Goal: Task Accomplishment & Management: Manage account settings

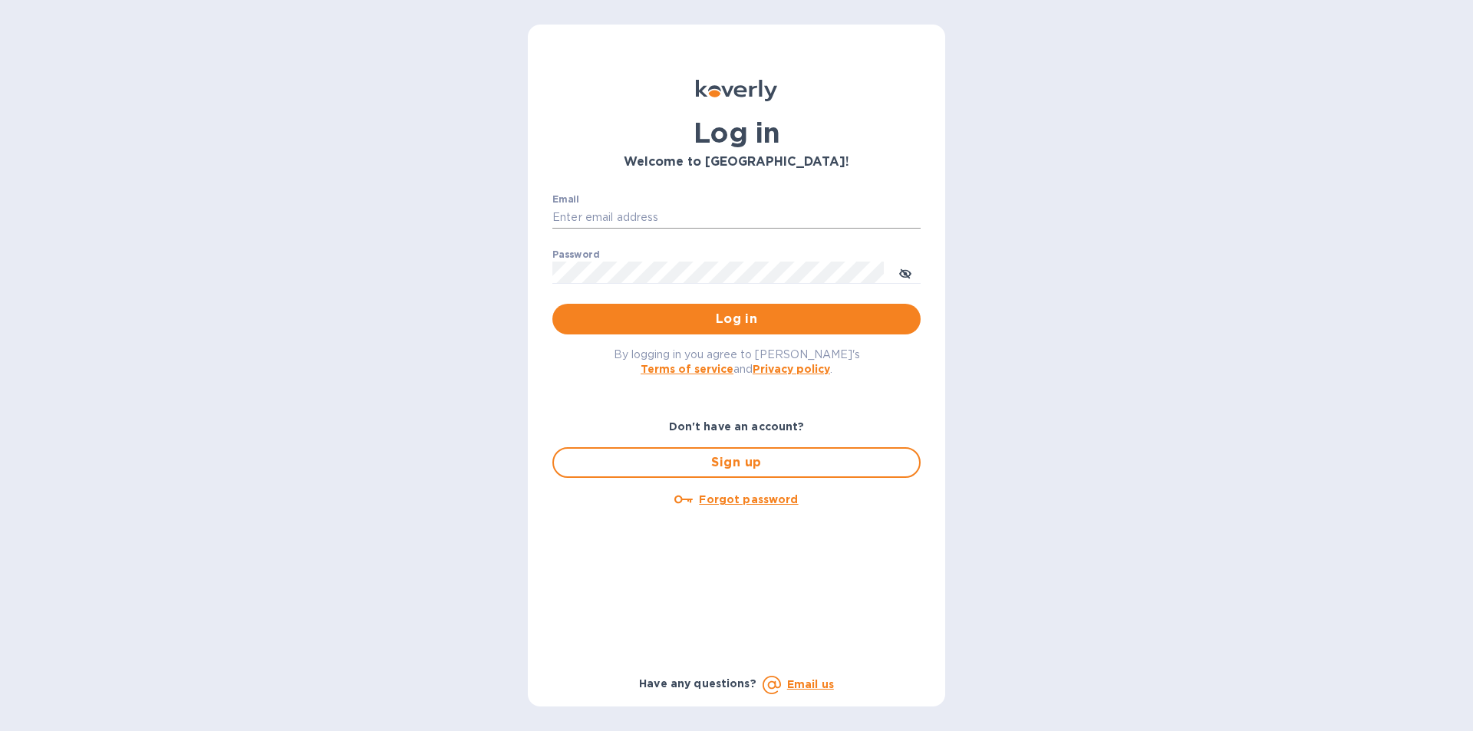
click at [654, 219] on input "Email" at bounding box center [736, 217] width 368 height 23
type input "[EMAIL_ADDRESS][DOMAIN_NAME]"
click at [711, 342] on div "By logging in you agree to [PERSON_NAME]'s Terms of service and Privacy policy ." at bounding box center [736, 361] width 393 height 54
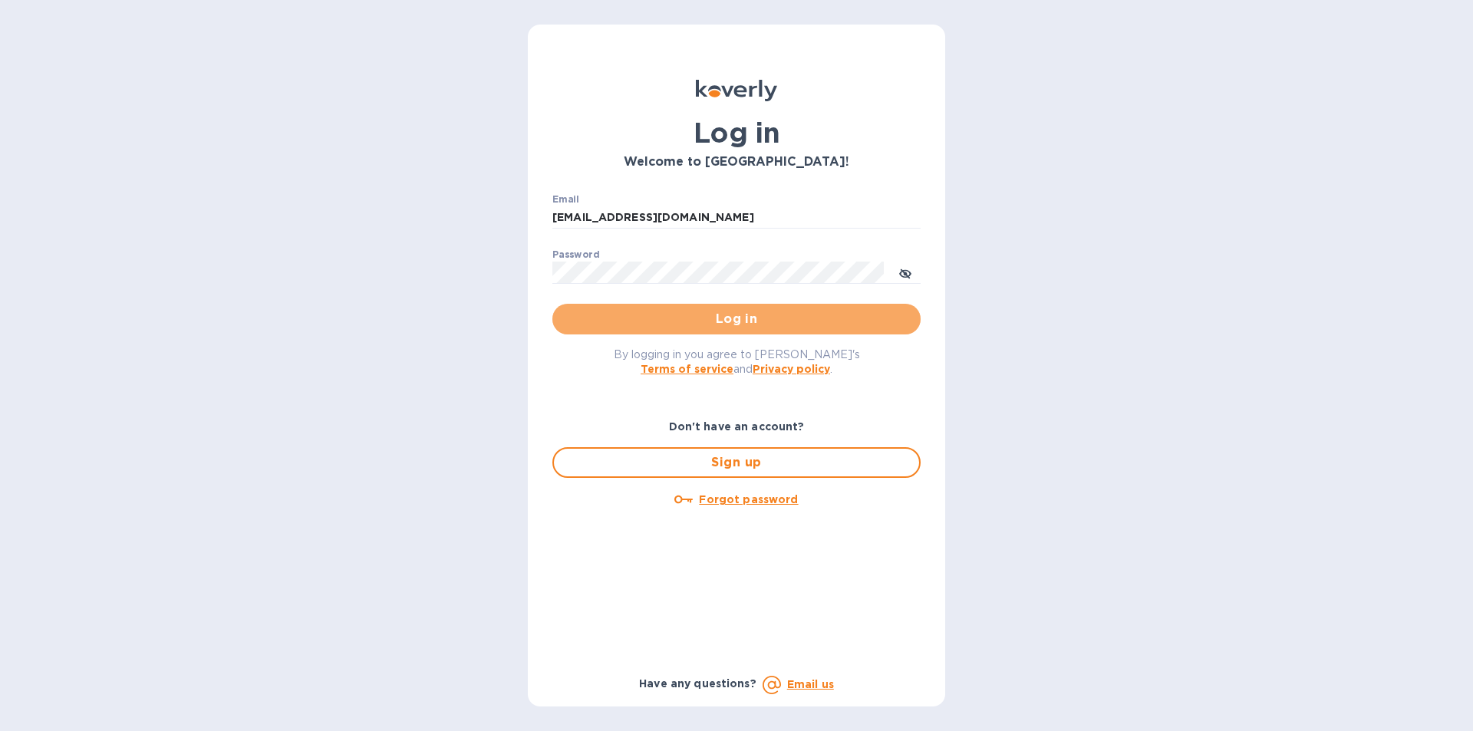
click at [709, 318] on span "Log in" at bounding box center [736, 319] width 344 height 18
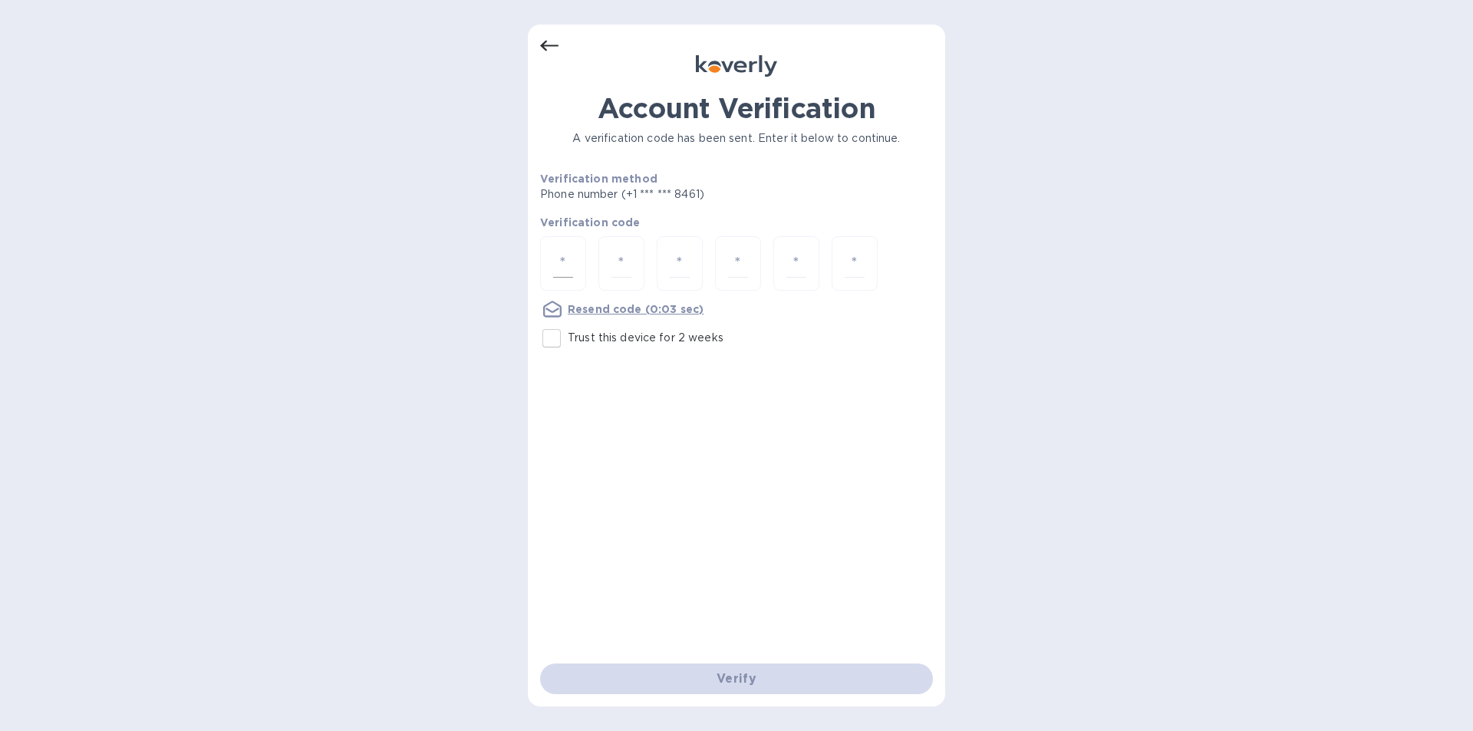
click at [557, 248] on div at bounding box center [563, 263] width 46 height 54
type input "6"
type input "1"
type input "7"
type input "8"
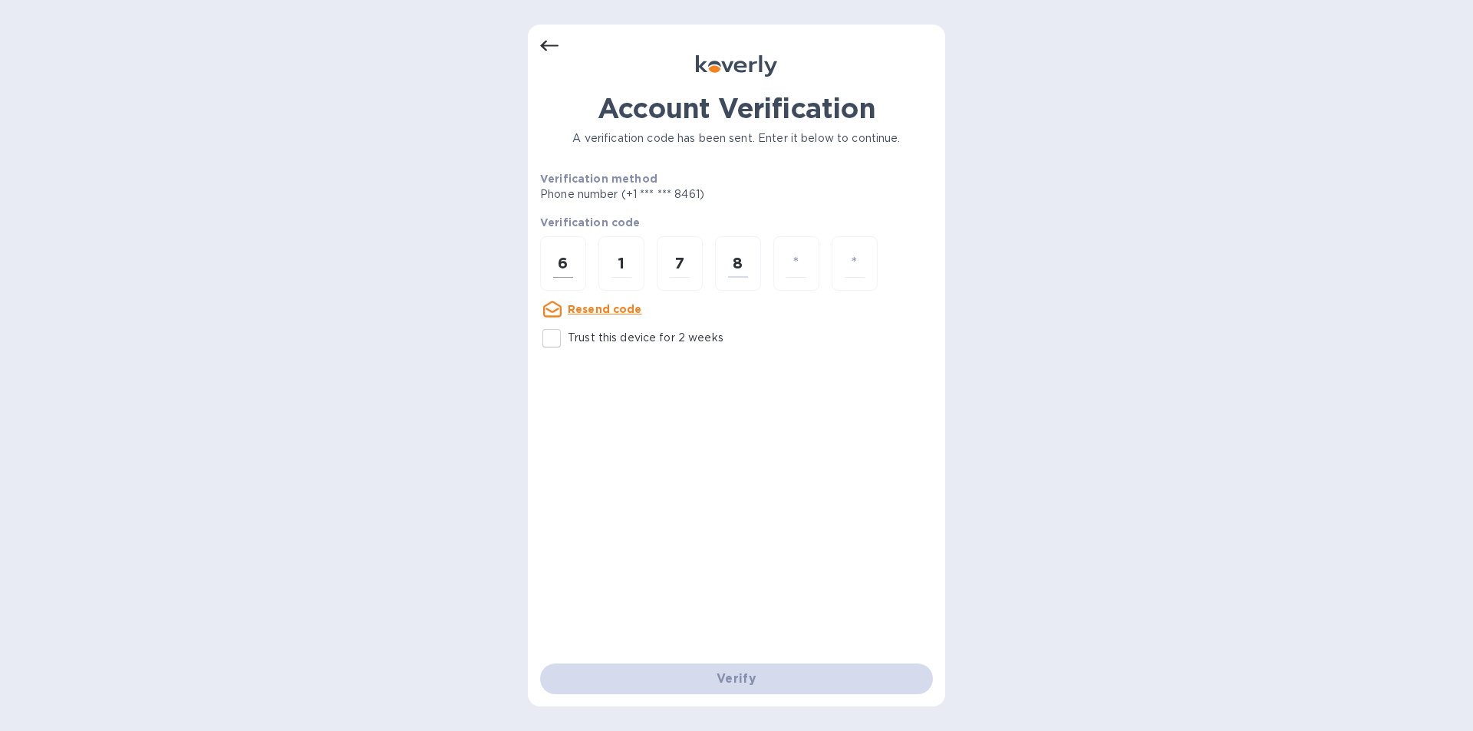
type input "9"
type input "1"
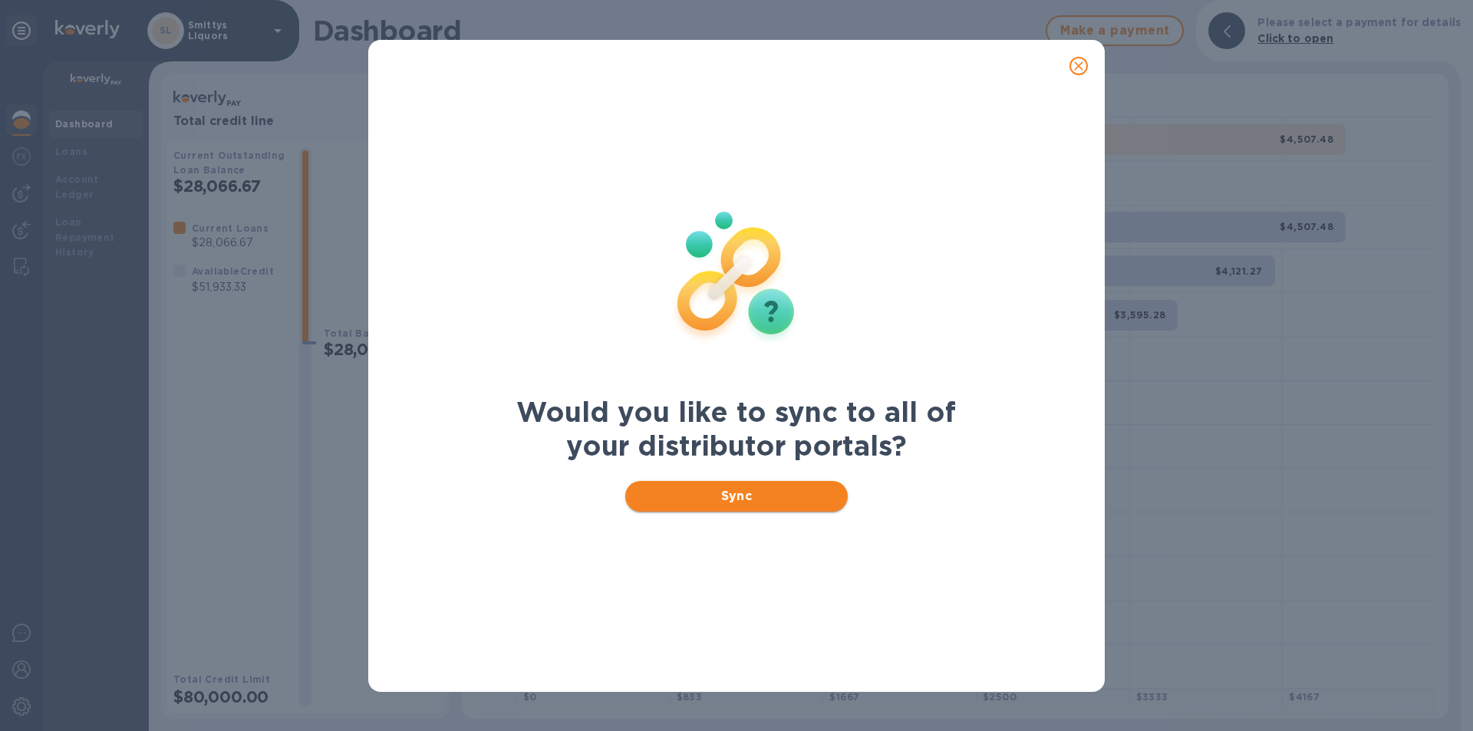
click at [760, 501] on span "Sync" at bounding box center [736, 496] width 199 height 18
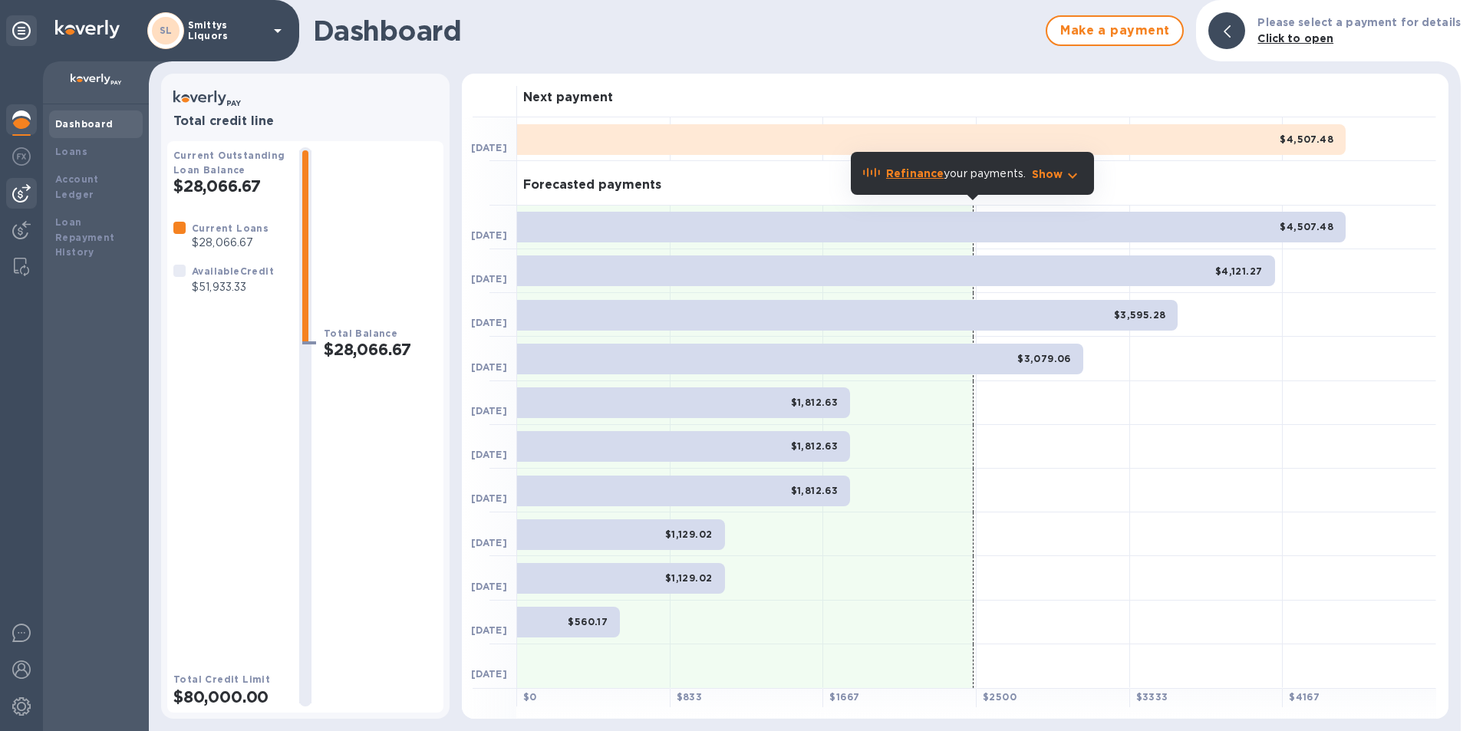
click at [32, 184] on div at bounding box center [21, 193] width 31 height 31
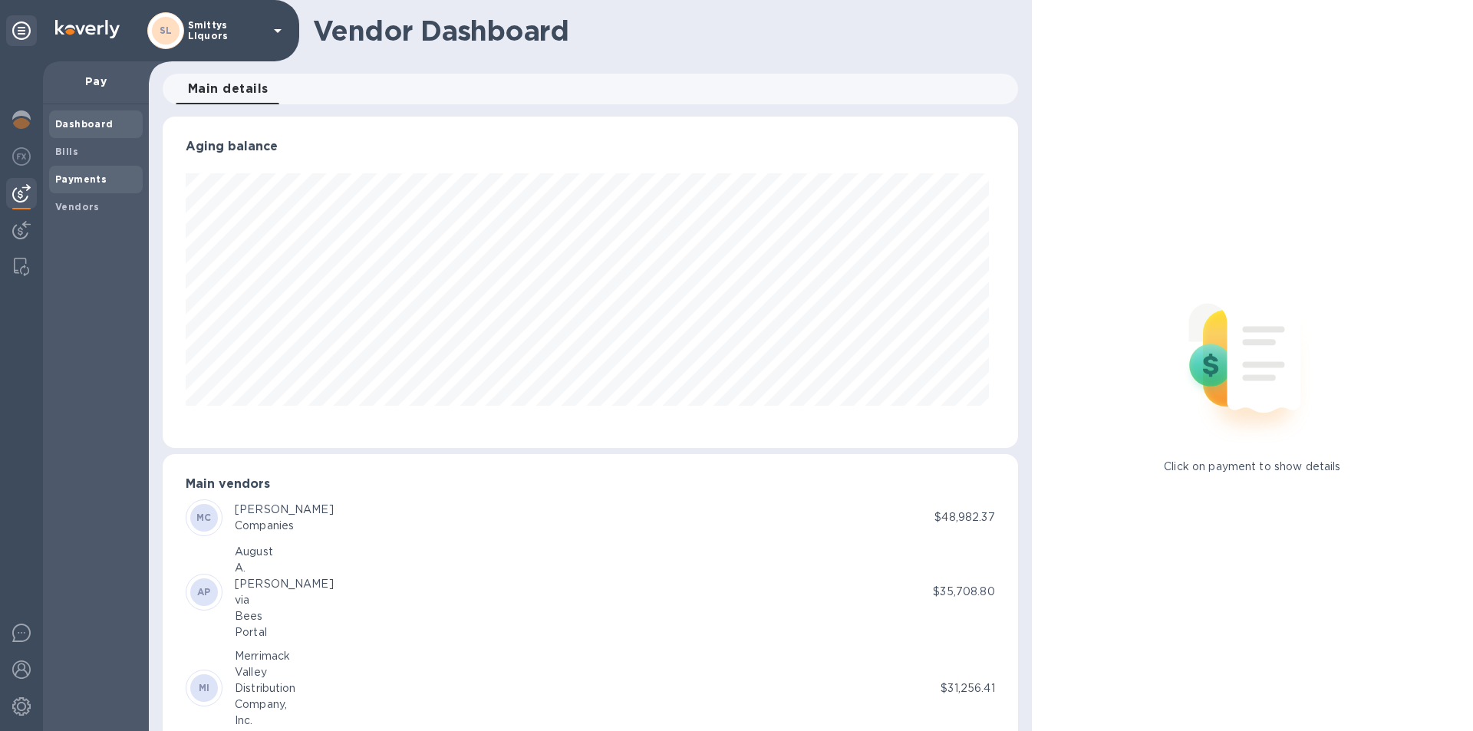
scroll to position [331, 848]
click at [31, 184] on div at bounding box center [21, 193] width 31 height 31
click at [69, 146] on b "Bills" at bounding box center [66, 152] width 23 height 12
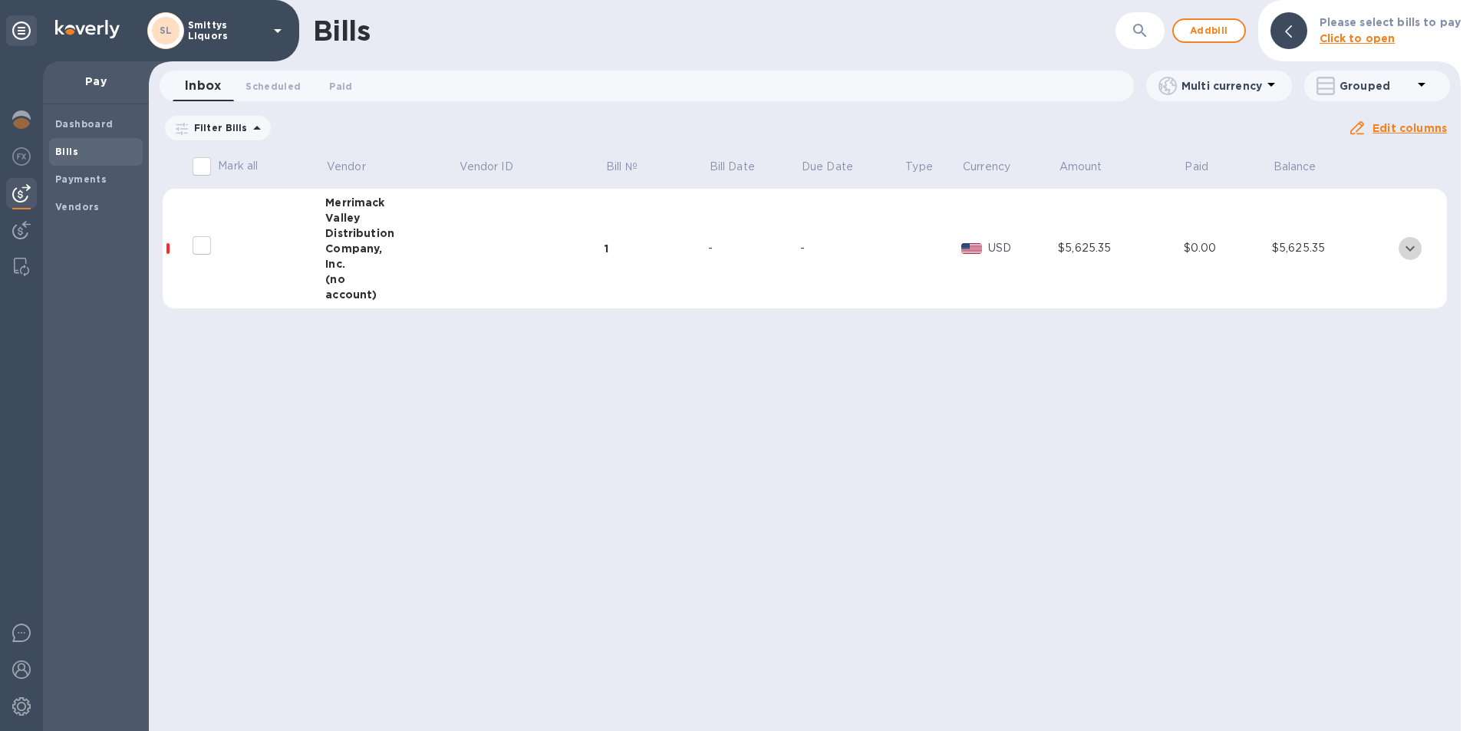
click at [1413, 247] on icon "expand row" at bounding box center [1409, 247] width 9 height 5
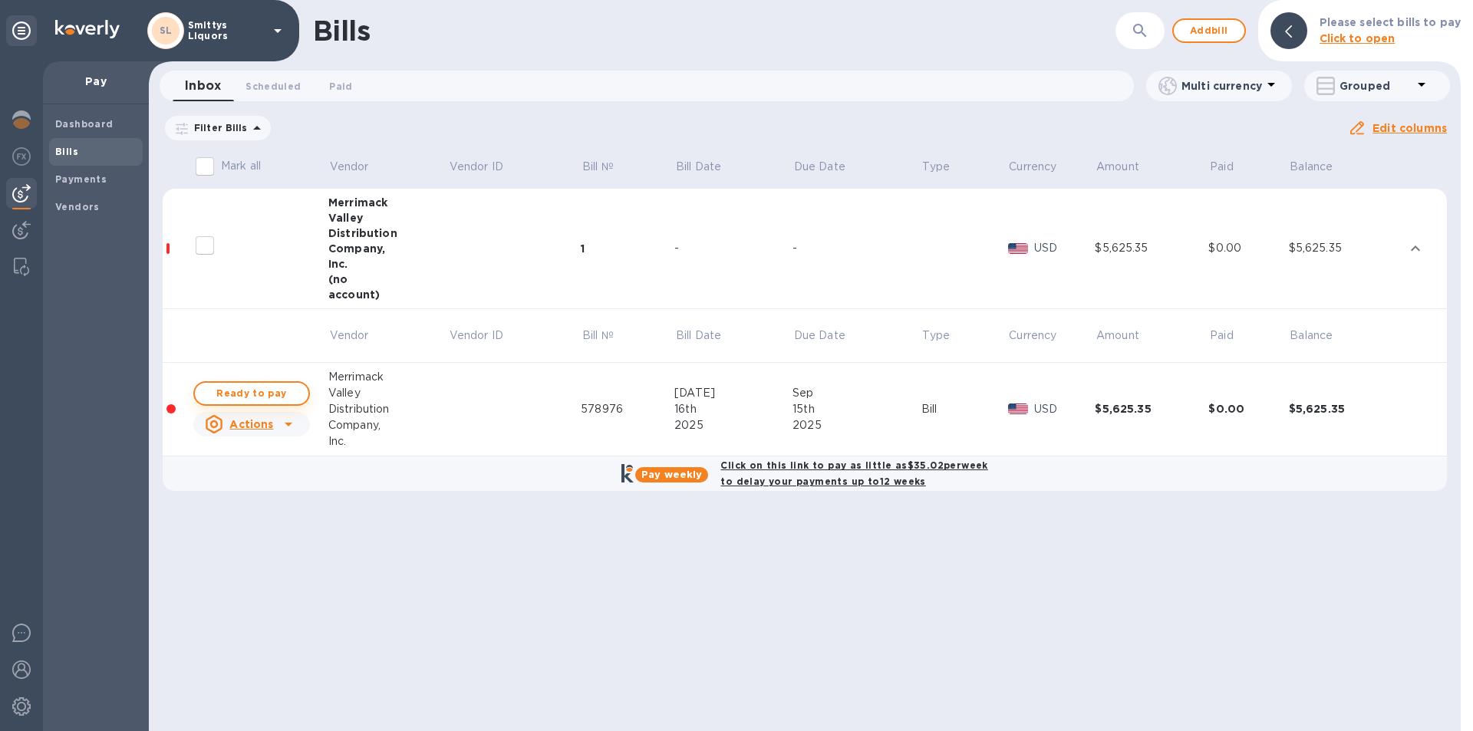
click at [275, 387] on span "Ready to pay" at bounding box center [251, 393] width 89 height 18
checkbox input "true"
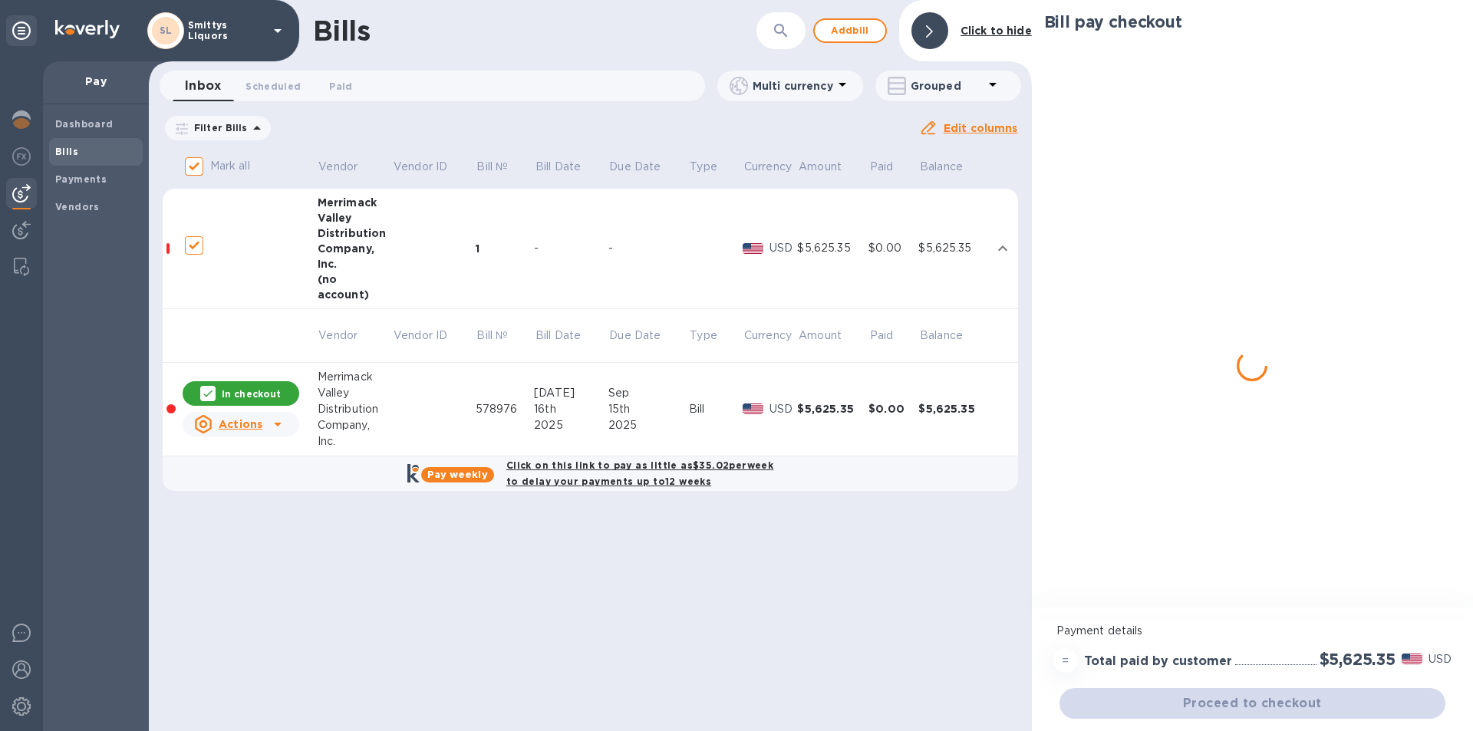
checkbox input "true"
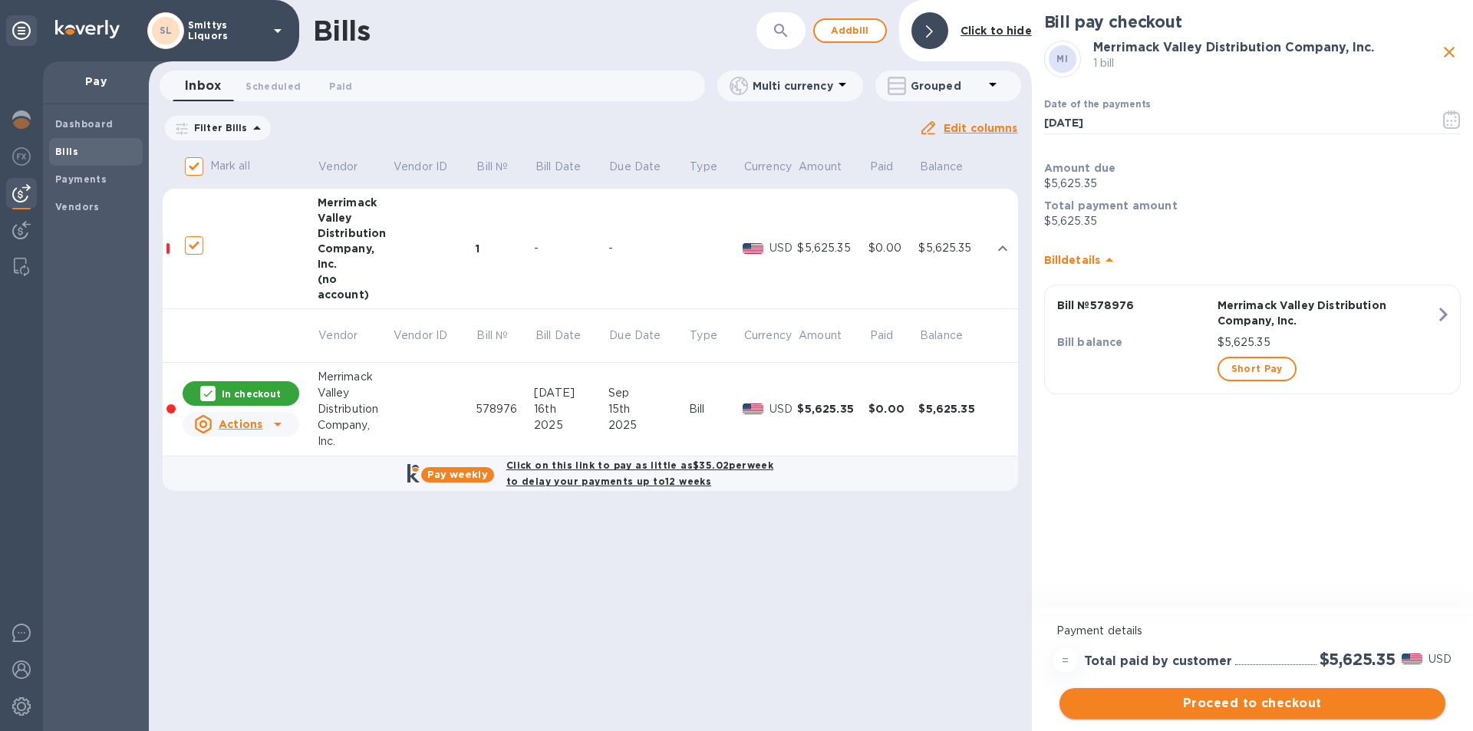
click at [1291, 709] on span "Proceed to checkout" at bounding box center [1251, 703] width 361 height 18
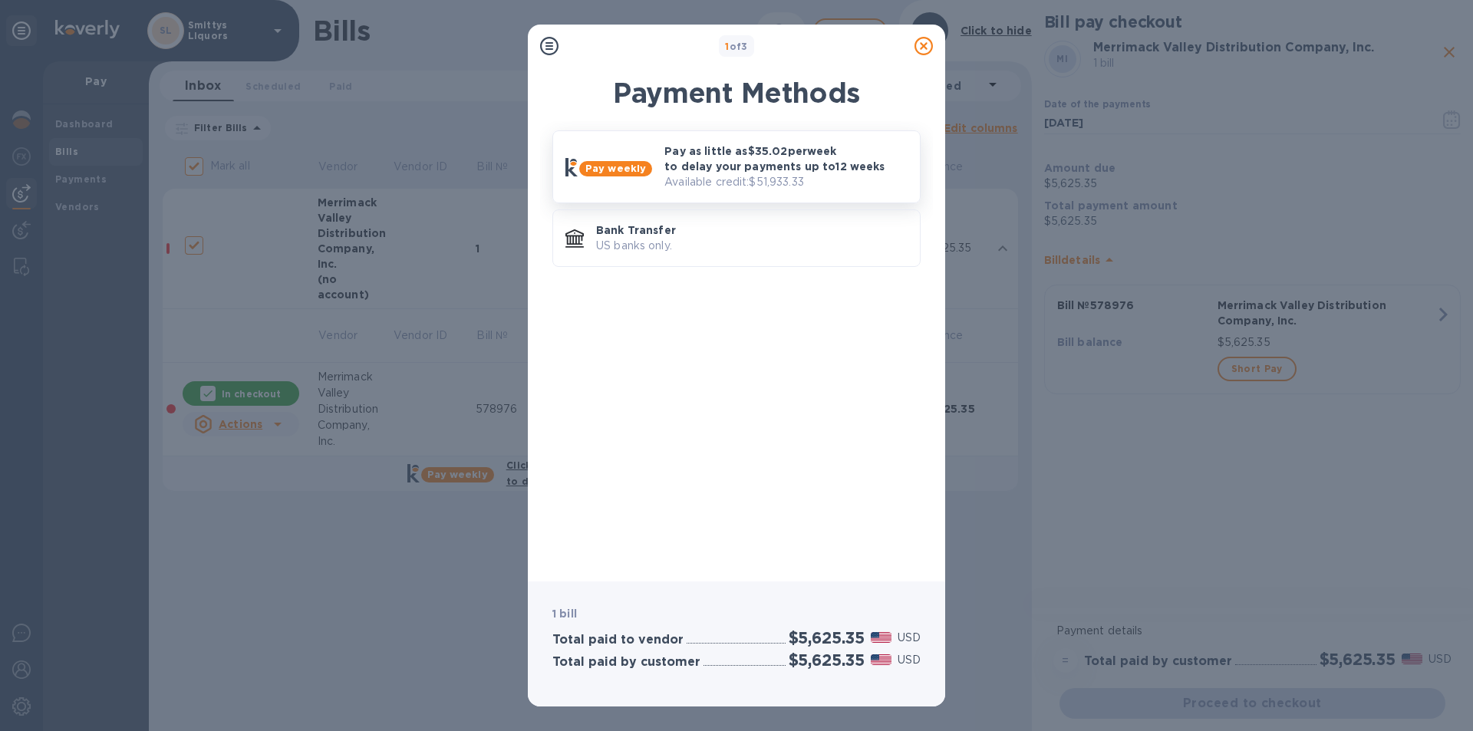
click at [694, 180] on p "Available credit: $51,933.33" at bounding box center [785, 182] width 243 height 16
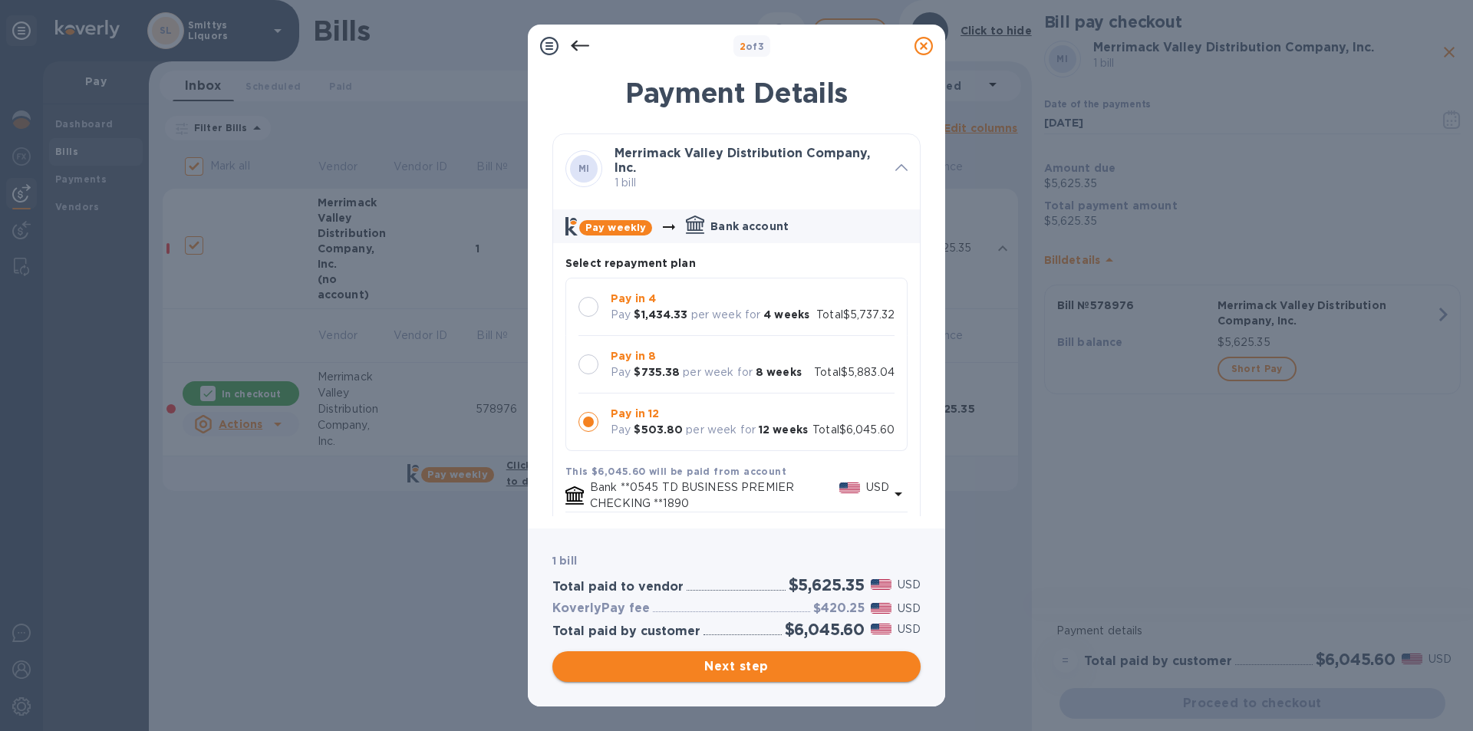
click at [755, 673] on span "Next step" at bounding box center [736, 666] width 344 height 18
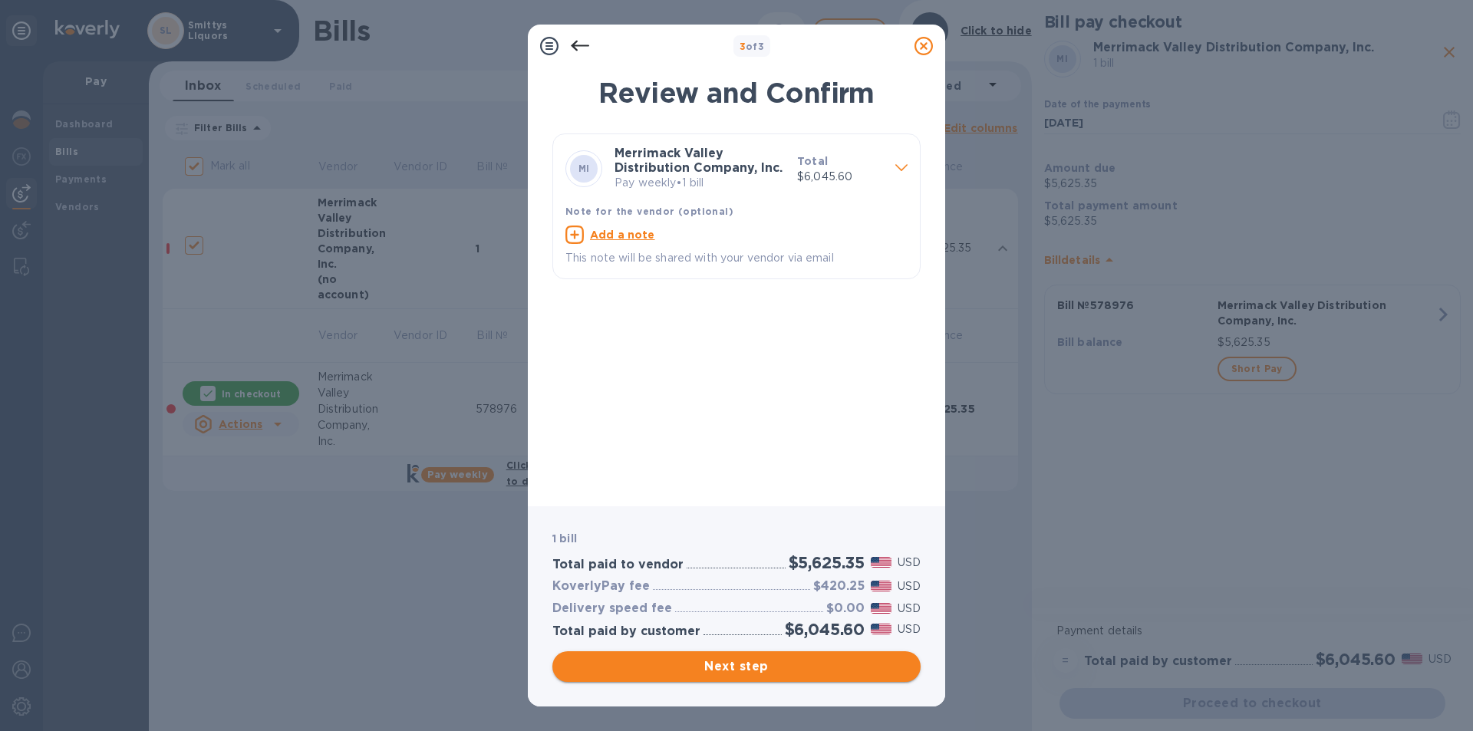
click at [738, 658] on span "Next step" at bounding box center [736, 666] width 344 height 18
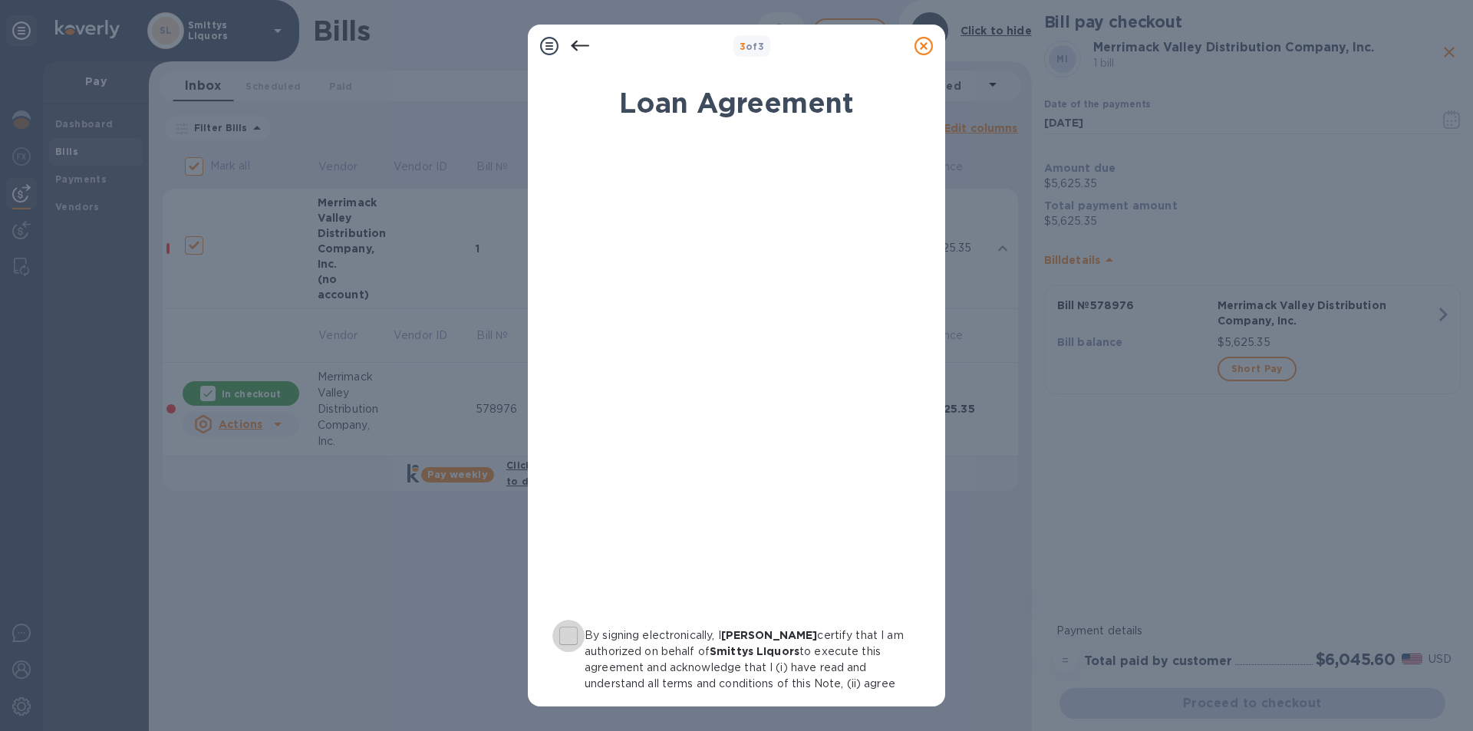
click at [568, 630] on input "By signing electronically, I [PERSON_NAME] certify that I am authorized on beha…" at bounding box center [568, 636] width 32 height 32
checkbox input "true"
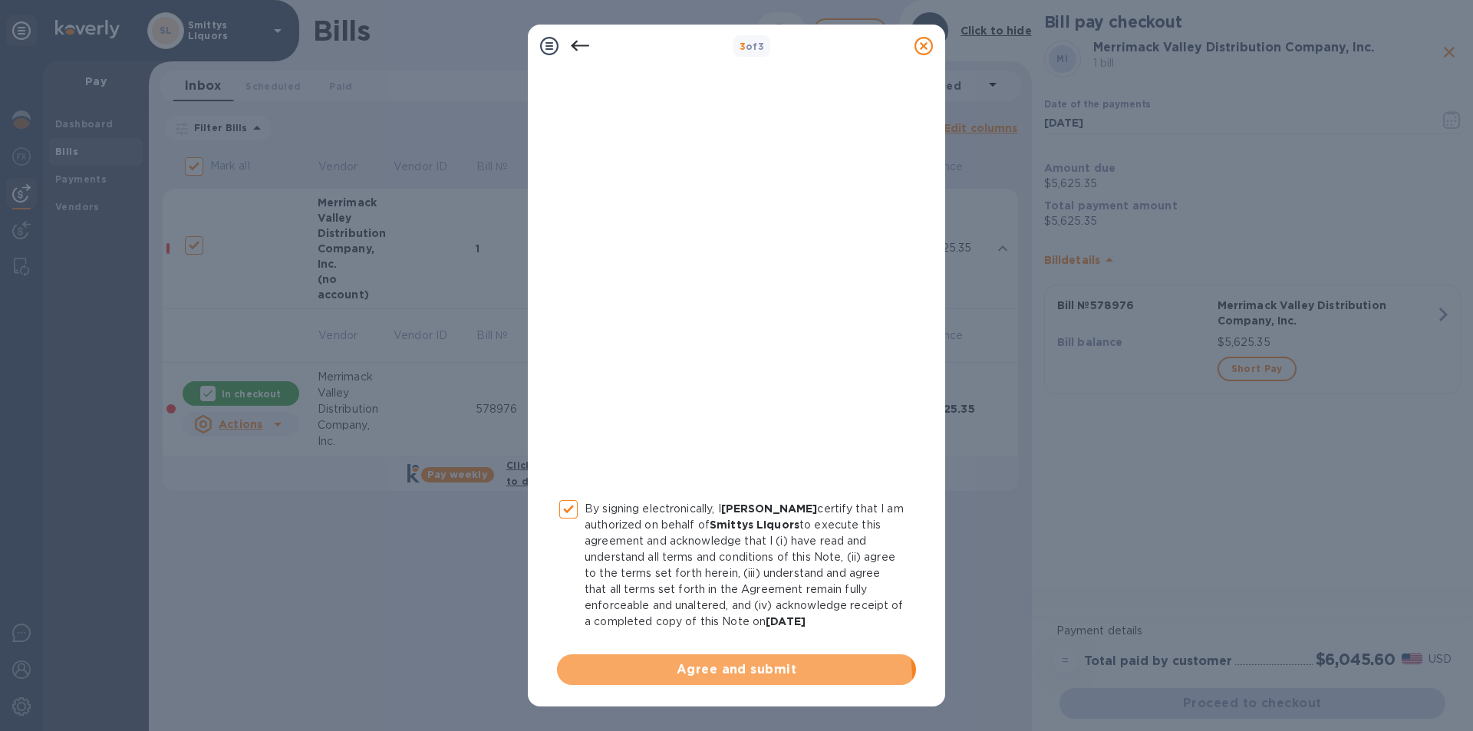
click at [709, 680] on button "Agree and submit" at bounding box center [736, 669] width 359 height 31
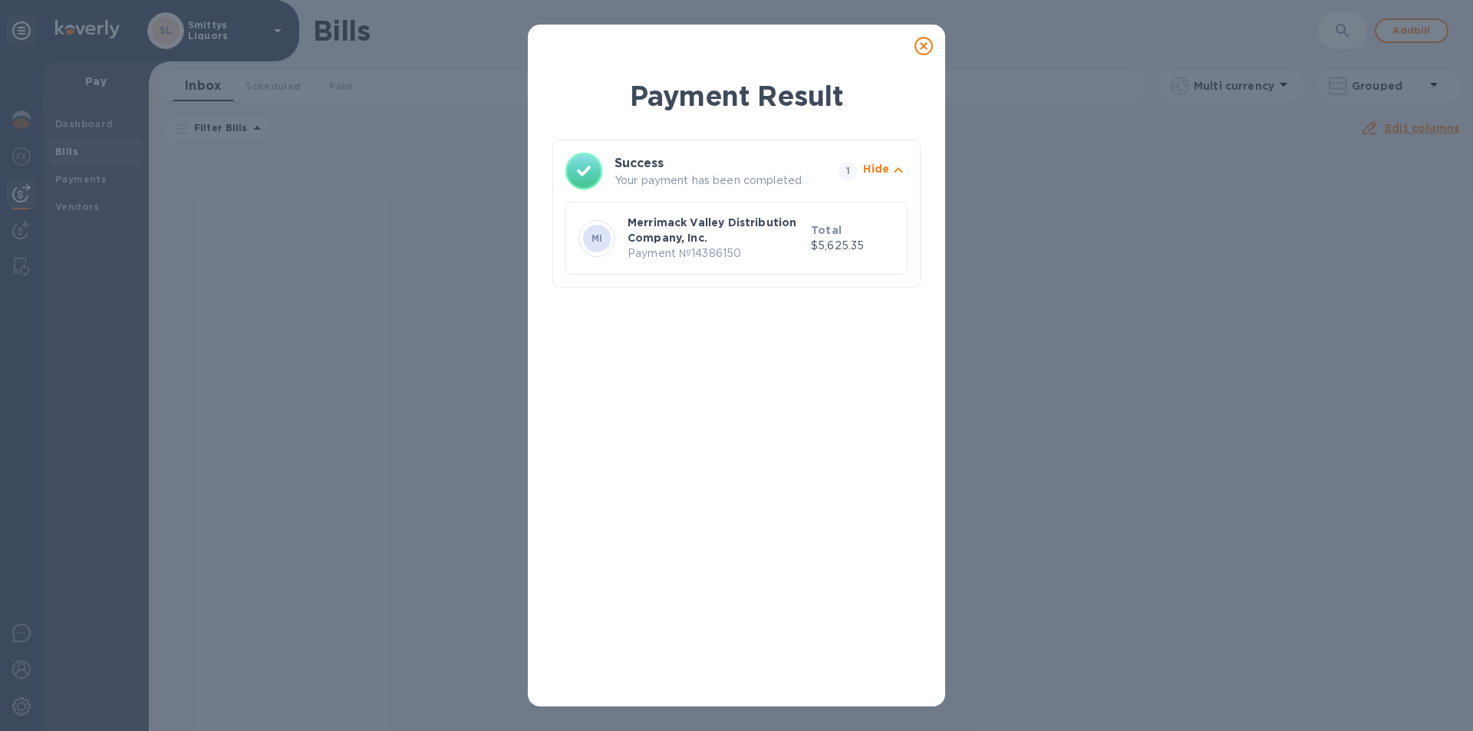
click at [921, 49] on icon at bounding box center [923, 46] width 18 height 18
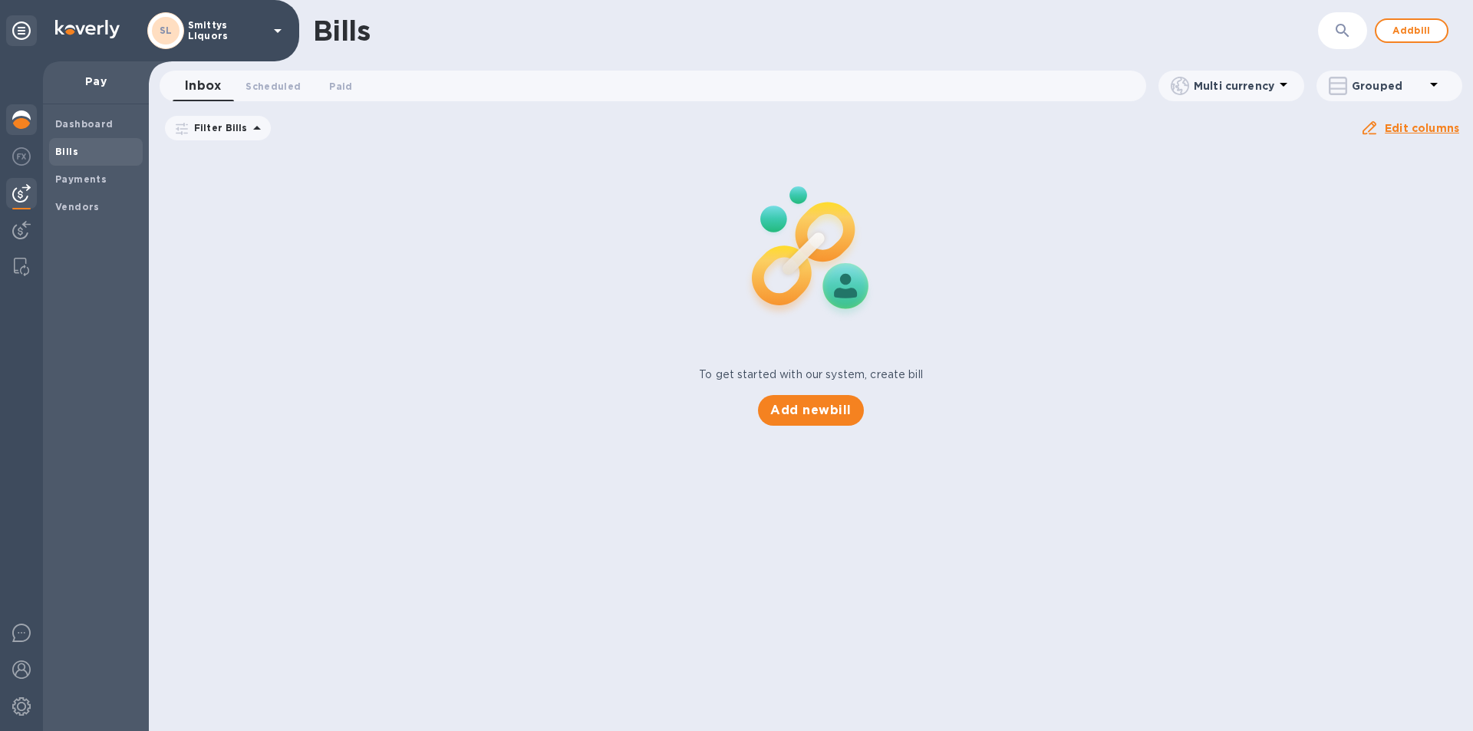
click at [17, 113] on img at bounding box center [21, 119] width 18 height 18
